Goal: Check status

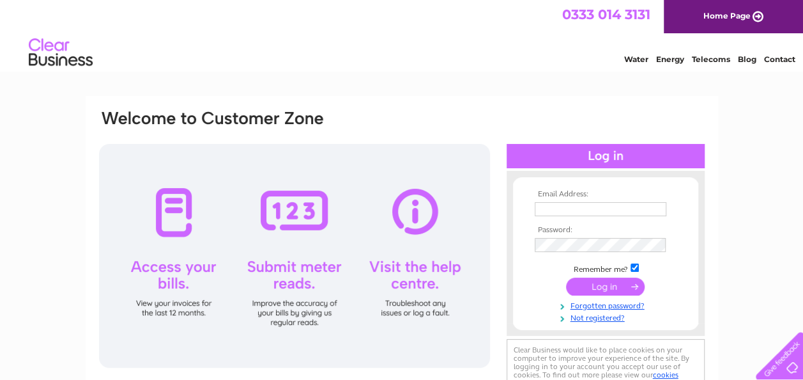
type input "rbvalentine_uk@yahoo.co.uk"
click at [612, 284] on input "submit" at bounding box center [605, 286] width 79 height 18
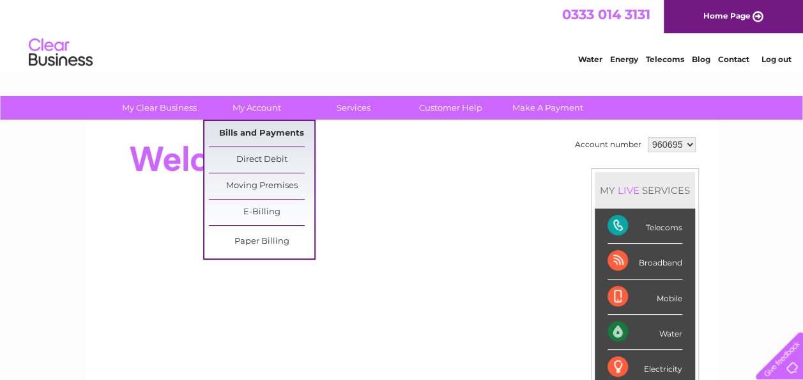
click at [273, 128] on link "Bills and Payments" at bounding box center [261, 134] width 105 height 26
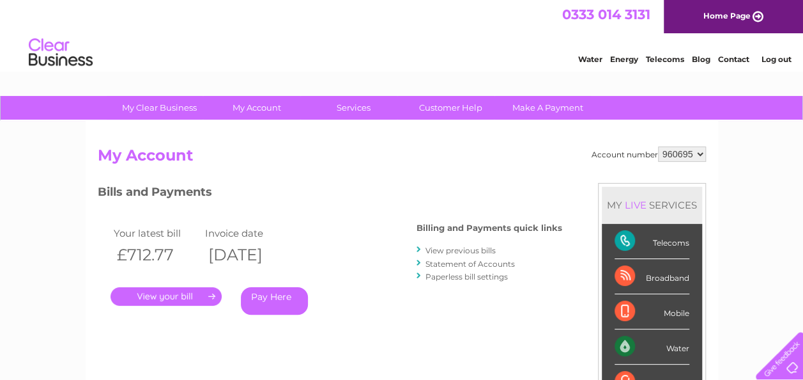
click at [165, 295] on link "." at bounding box center [166, 296] width 111 height 19
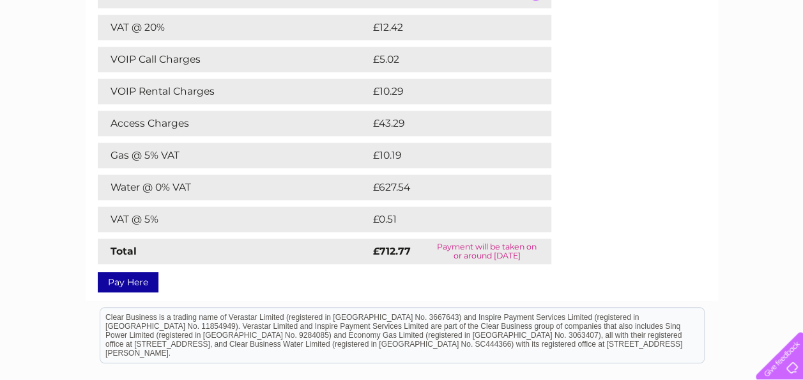
scroll to position [256, 0]
